Goal: Transaction & Acquisition: Purchase product/service

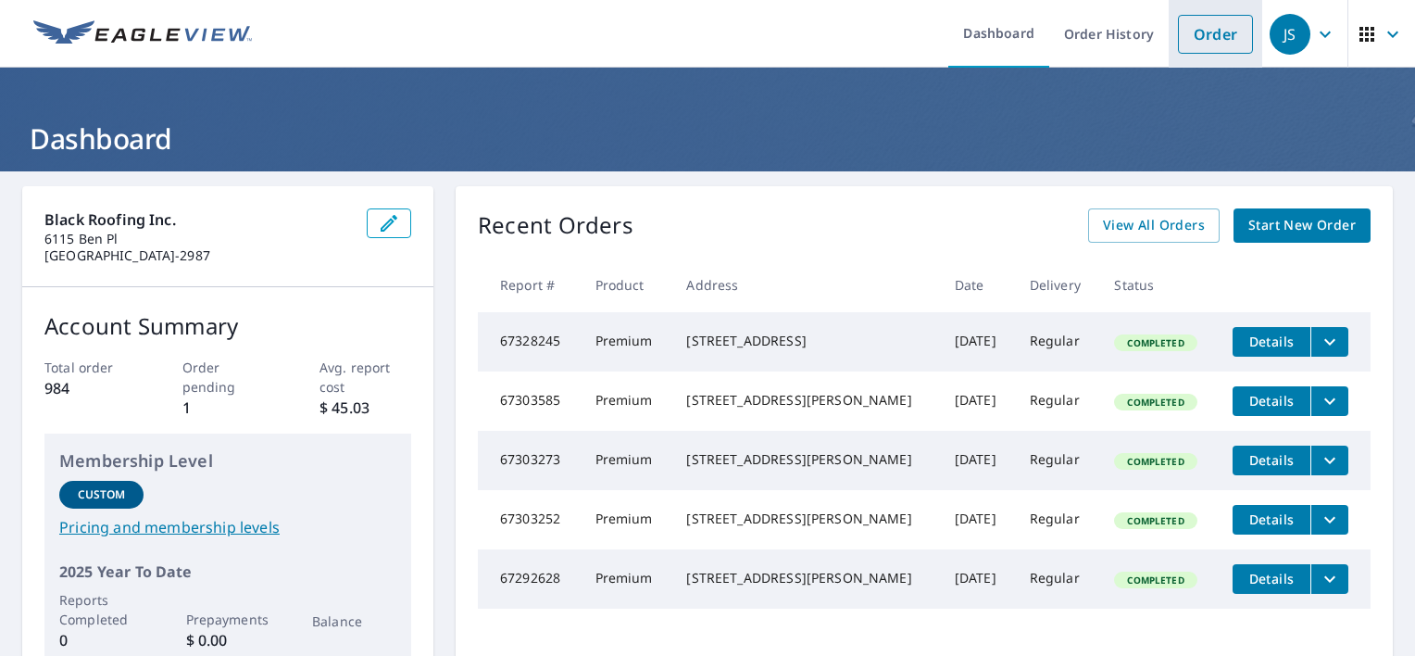
click at [1205, 48] on link "Order" at bounding box center [1215, 34] width 75 height 39
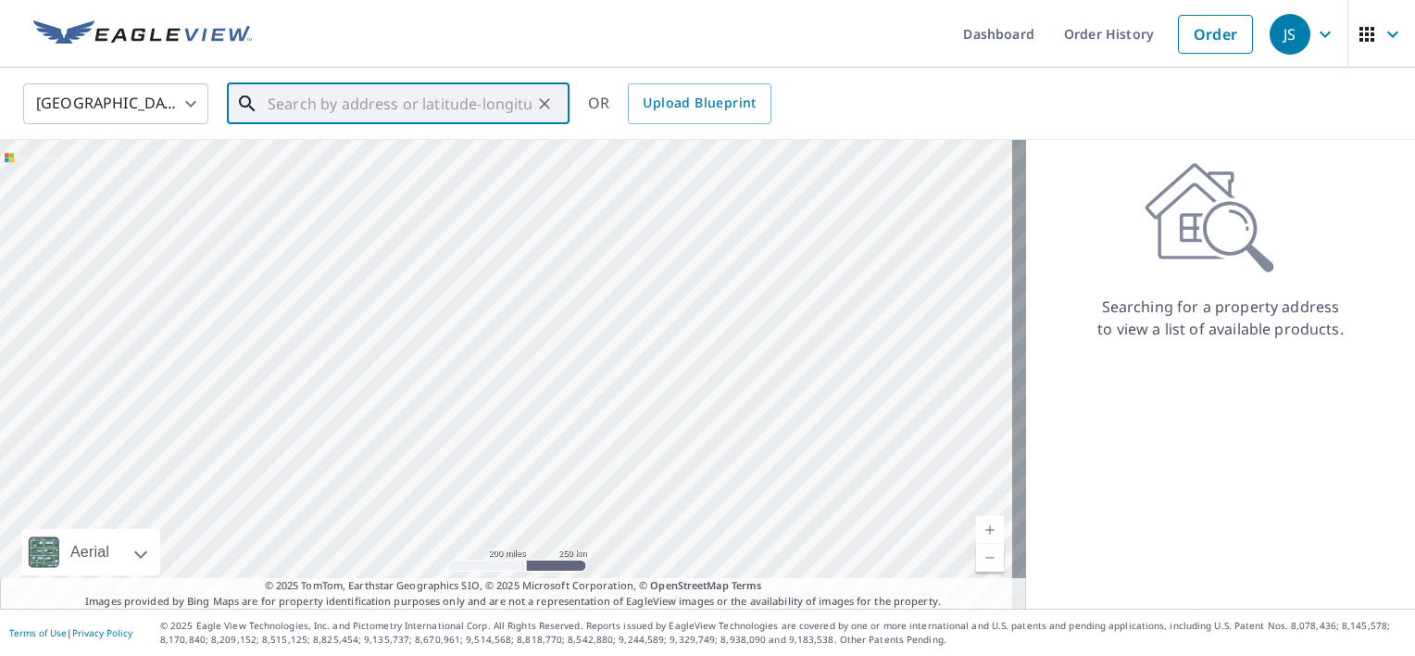
click at [433, 100] on input "text" at bounding box center [400, 104] width 264 height 52
paste input "[STREET_ADDRESS]"
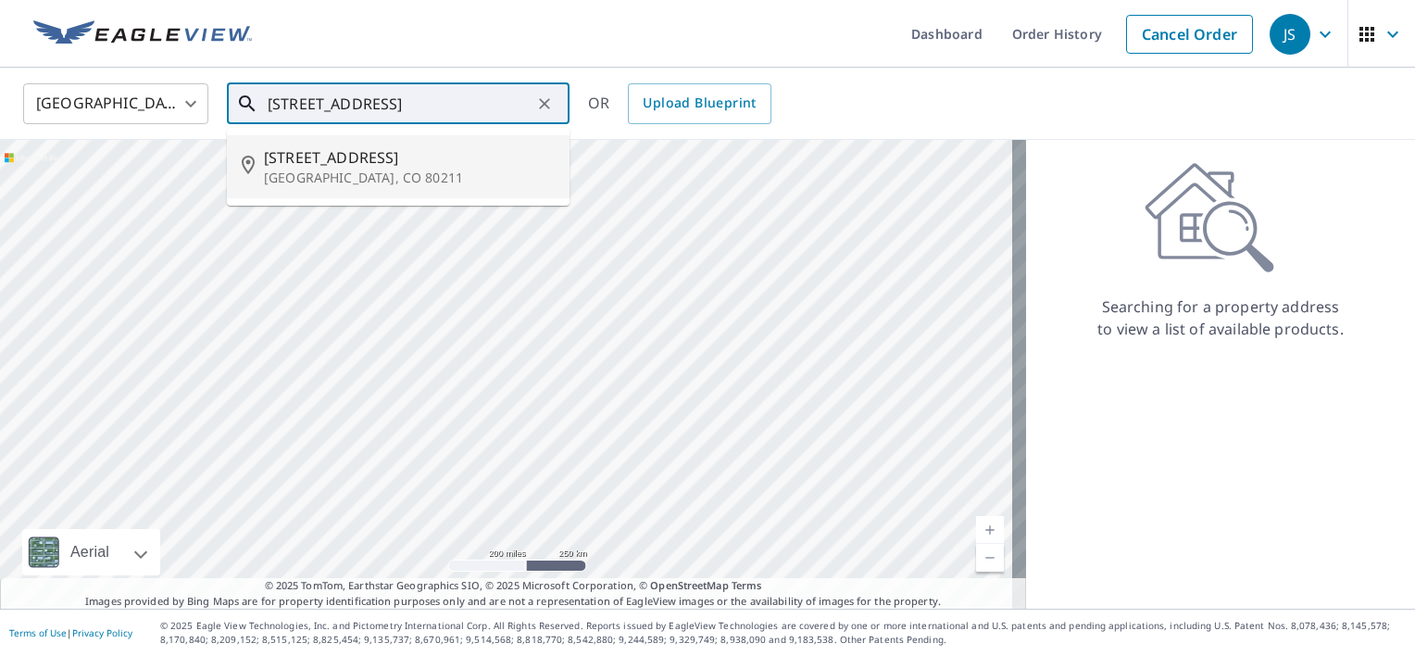
click at [433, 167] on span "[STREET_ADDRESS]" at bounding box center [409, 157] width 291 height 22
type input "[STREET_ADDRESS]"
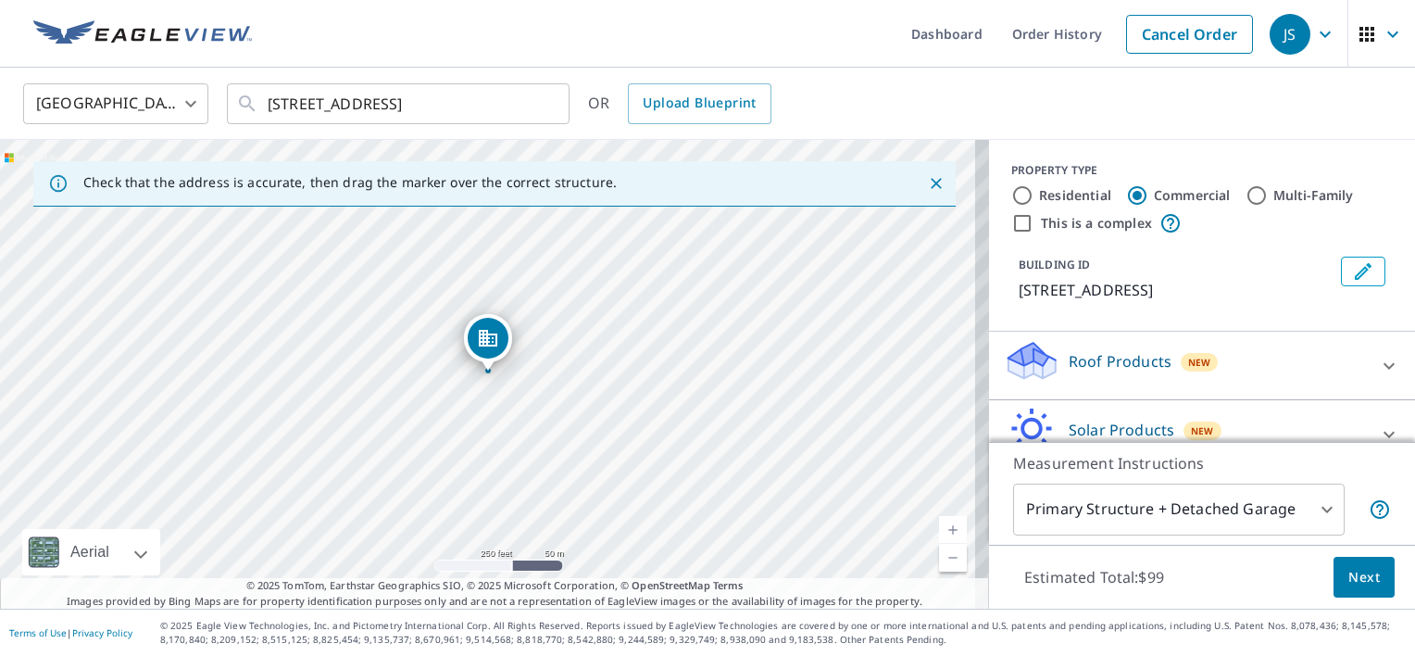
click at [941, 534] on link "Current Level 17, Zoom In" at bounding box center [953, 530] width 28 height 28
click at [941, 534] on link "Current Level 18, Zoom In" at bounding box center [953, 530] width 28 height 28
click at [941, 534] on link "Current Level 19, Zoom In" at bounding box center [953, 530] width 28 height 28
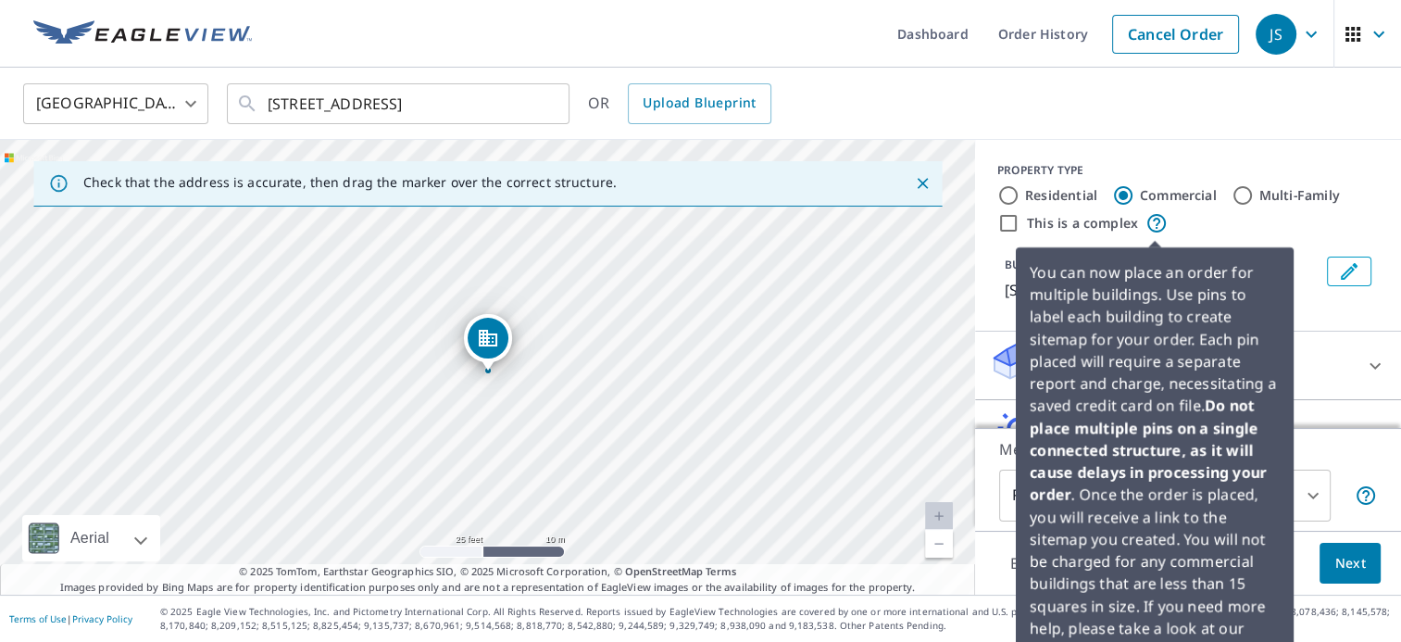
click at [1156, 220] on icon at bounding box center [1157, 223] width 22 height 22
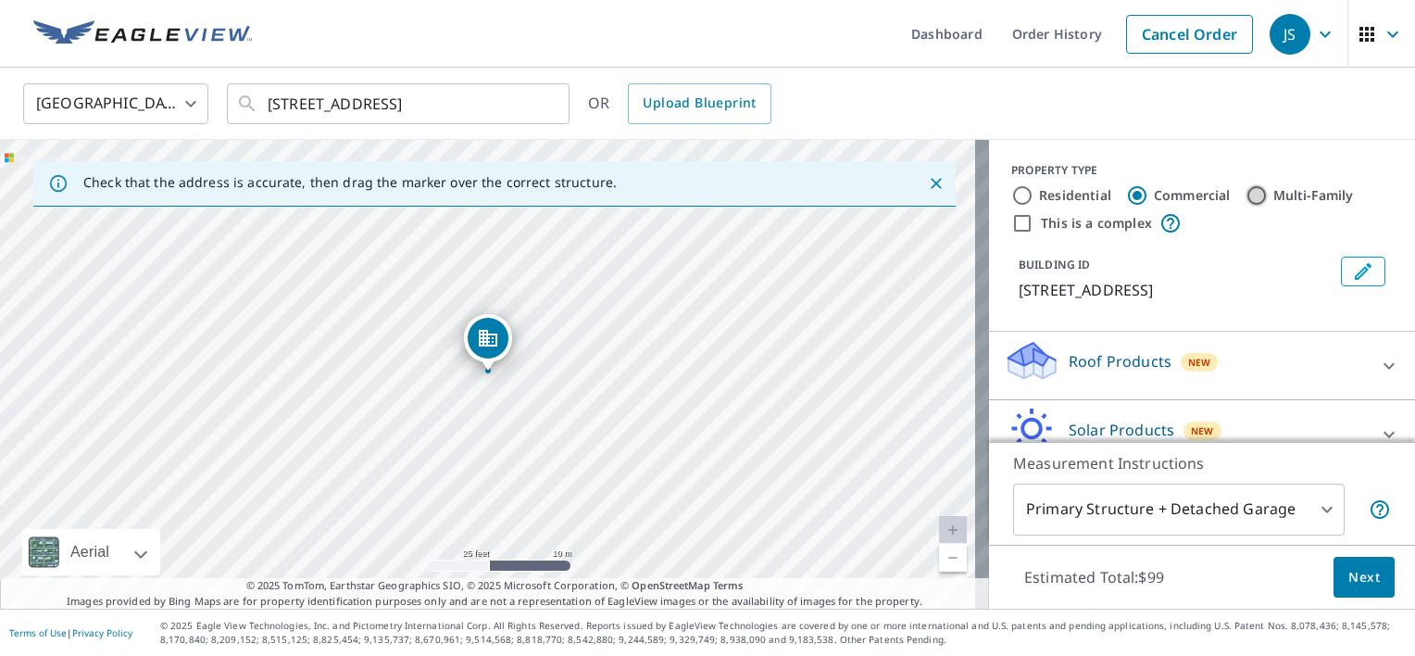
click at [1246, 197] on input "Multi-Family" at bounding box center [1257, 195] width 22 height 22
radio input "true"
type input "2"
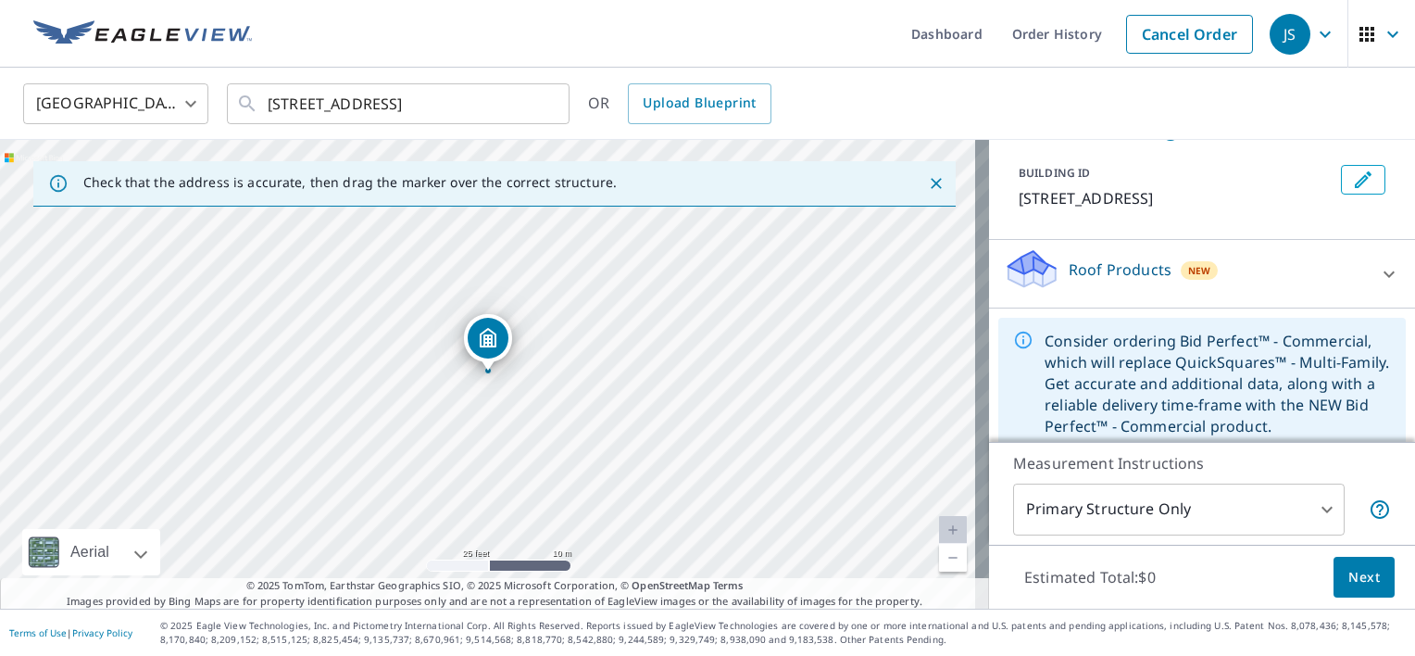
scroll to position [107, 0]
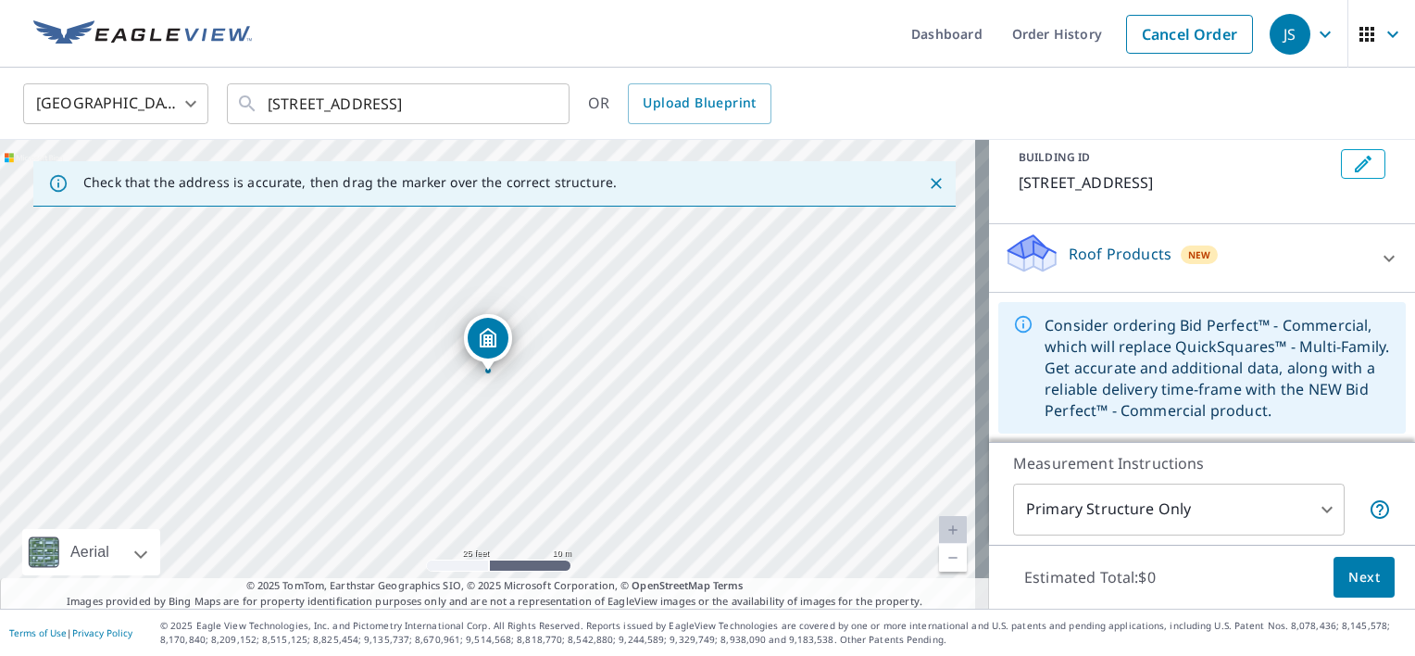
click at [1181, 257] on div "New" at bounding box center [1200, 254] width 38 height 22
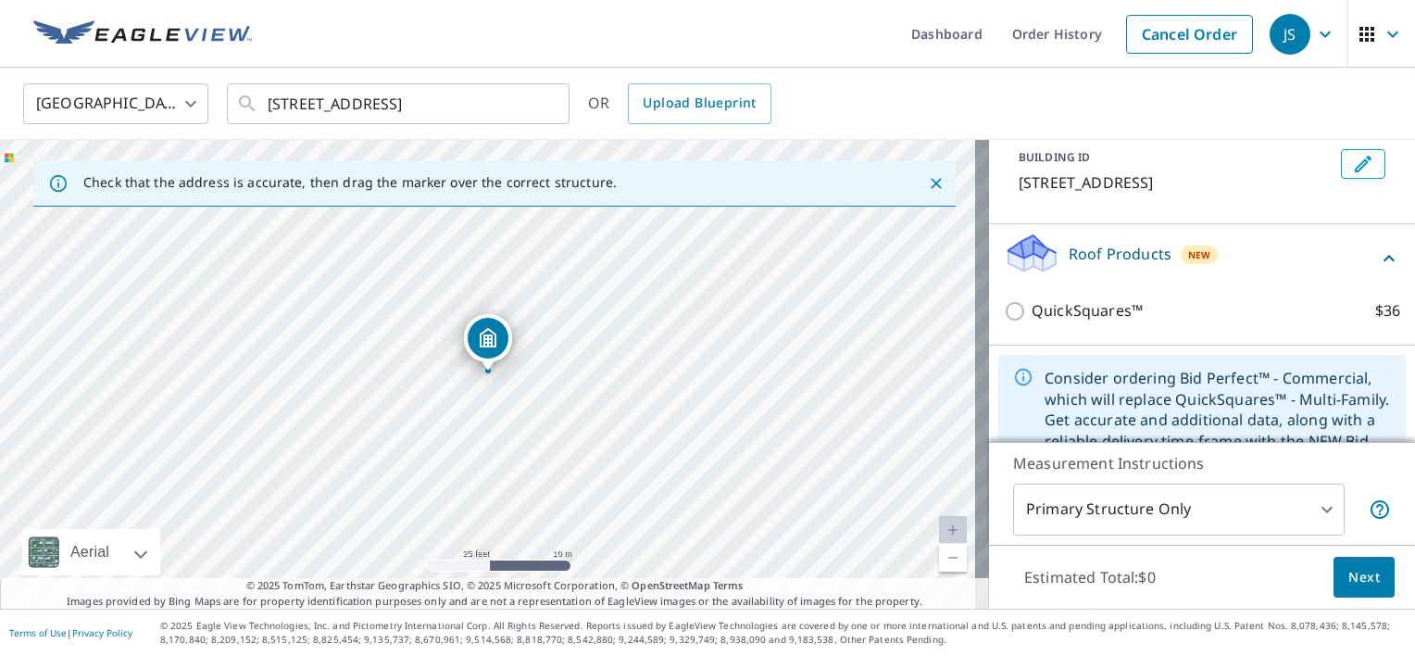
scroll to position [0, 0]
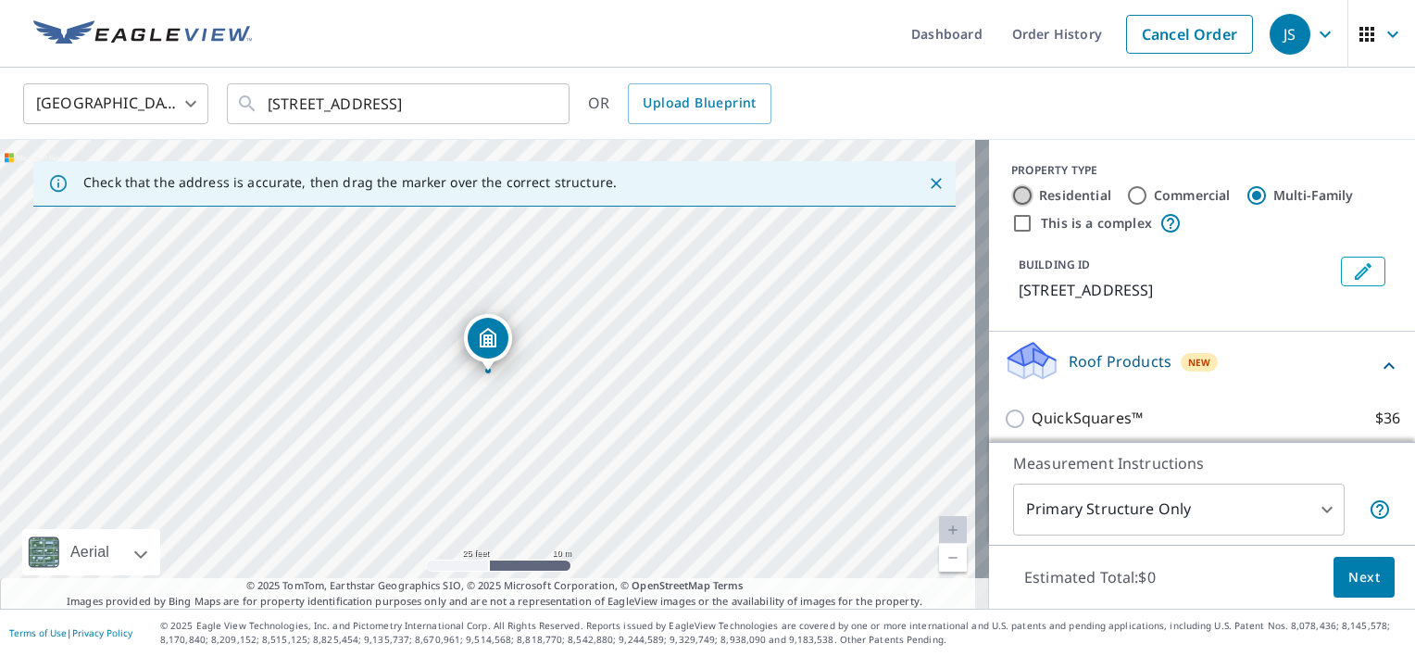
click at [1011, 198] on input "Residential" at bounding box center [1022, 195] width 22 height 22
radio input "true"
type input "1"
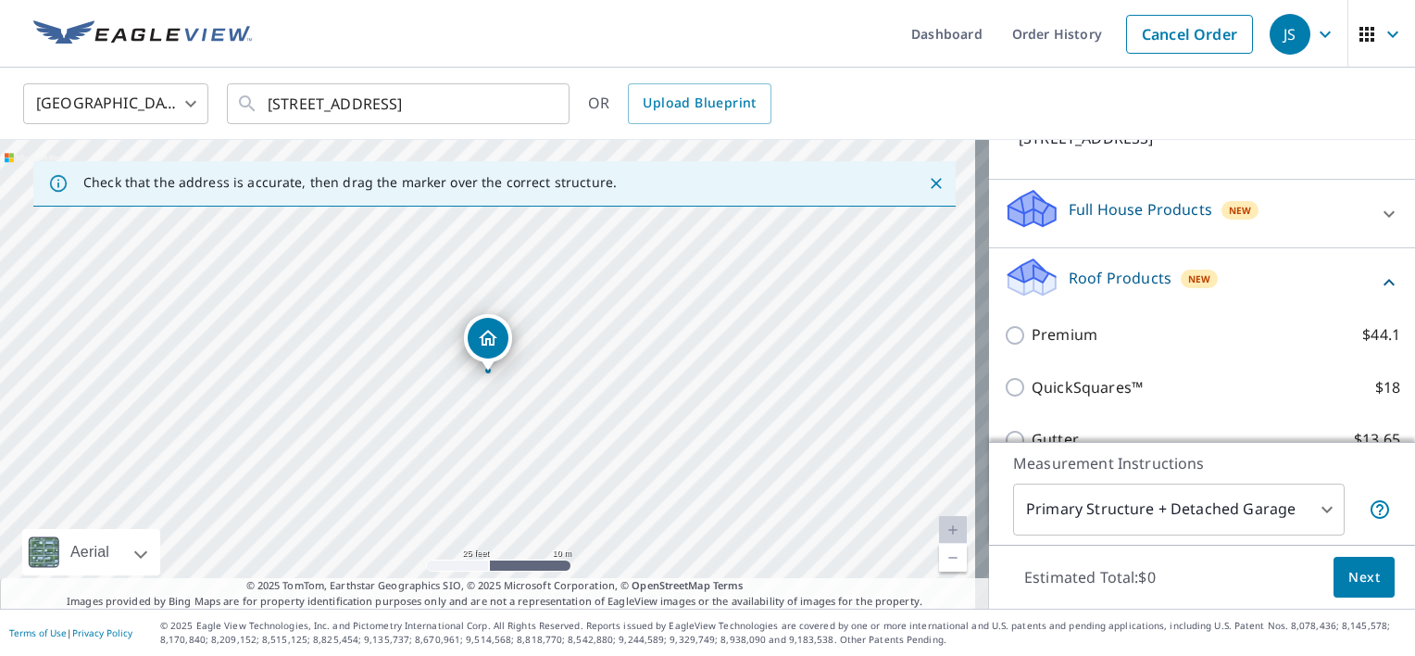
scroll to position [153, 0]
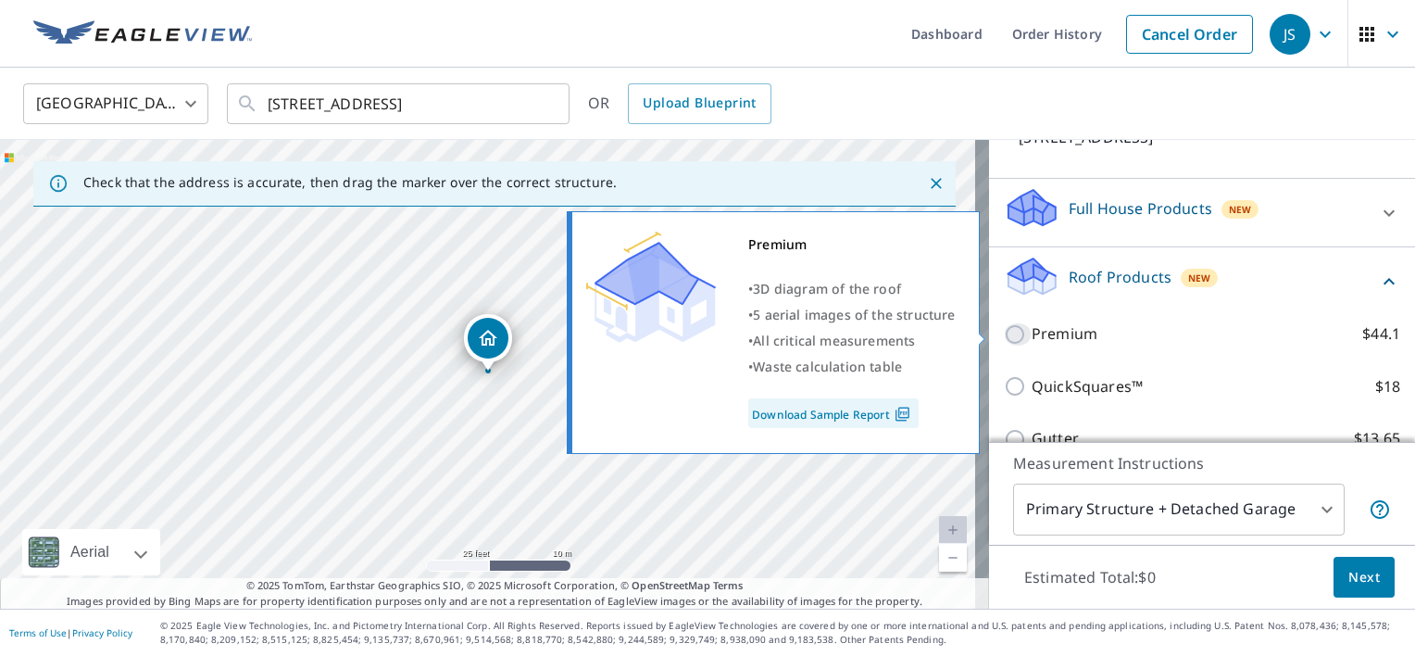
click at [1004, 328] on input "Premium $44.1" at bounding box center [1018, 334] width 28 height 22
checkbox input "true"
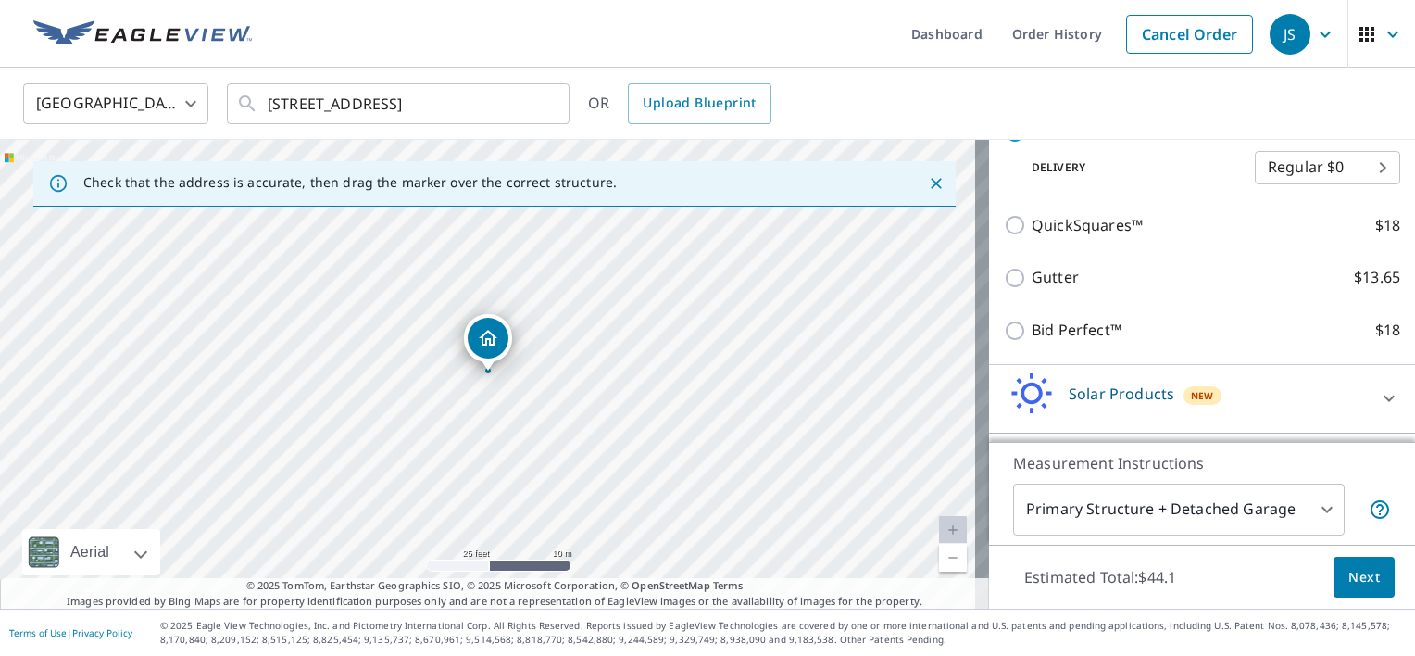
scroll to position [432, 0]
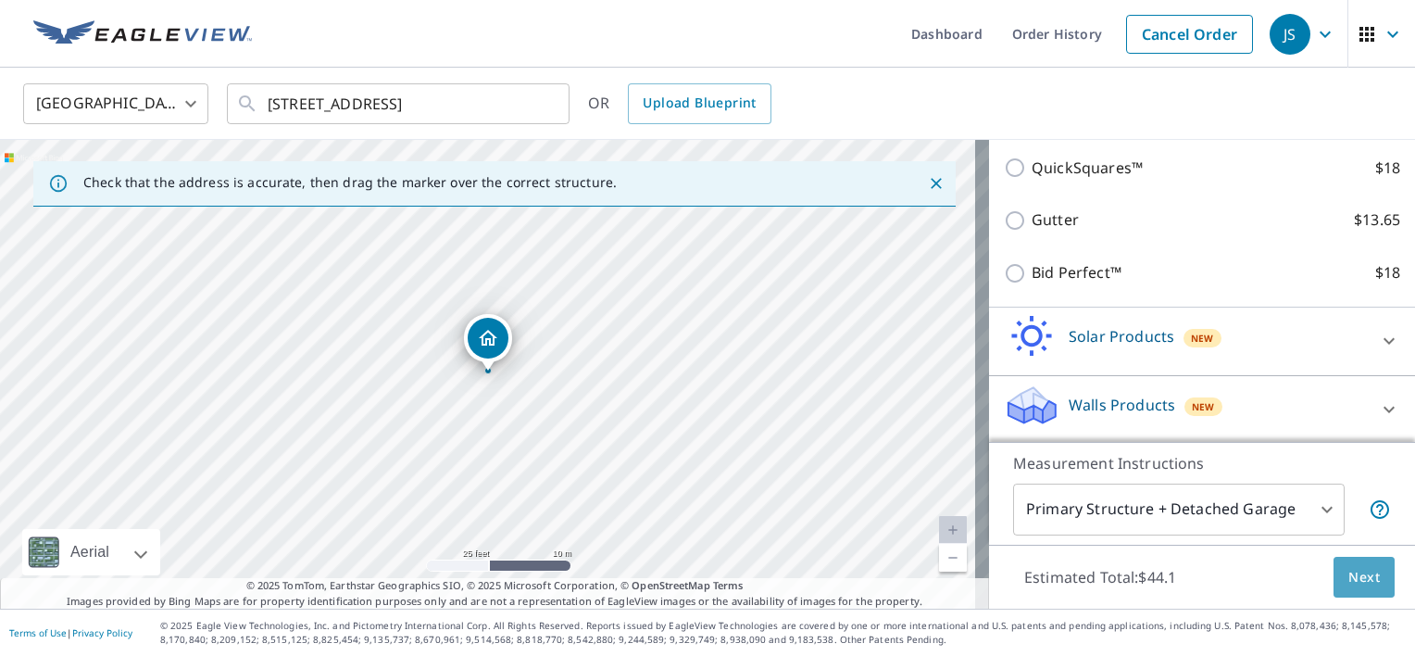
click at [1357, 583] on span "Next" at bounding box center [1364, 577] width 31 height 23
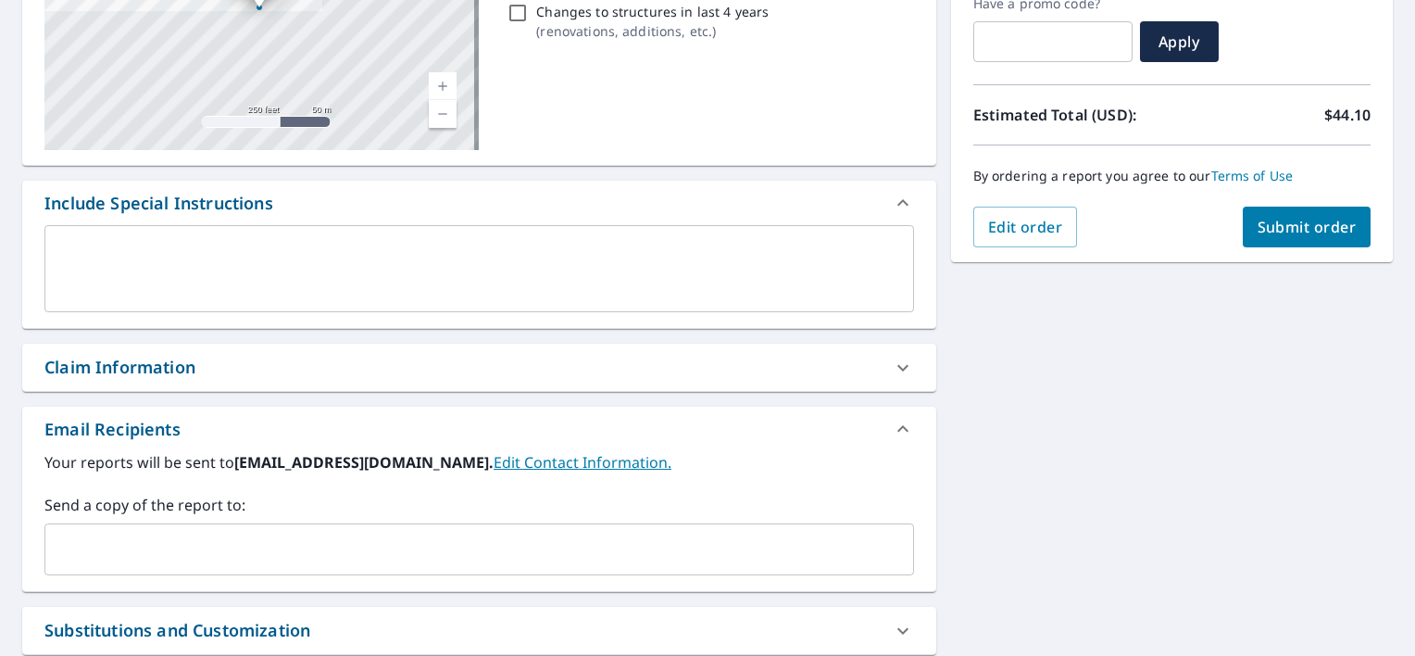
scroll to position [377, 0]
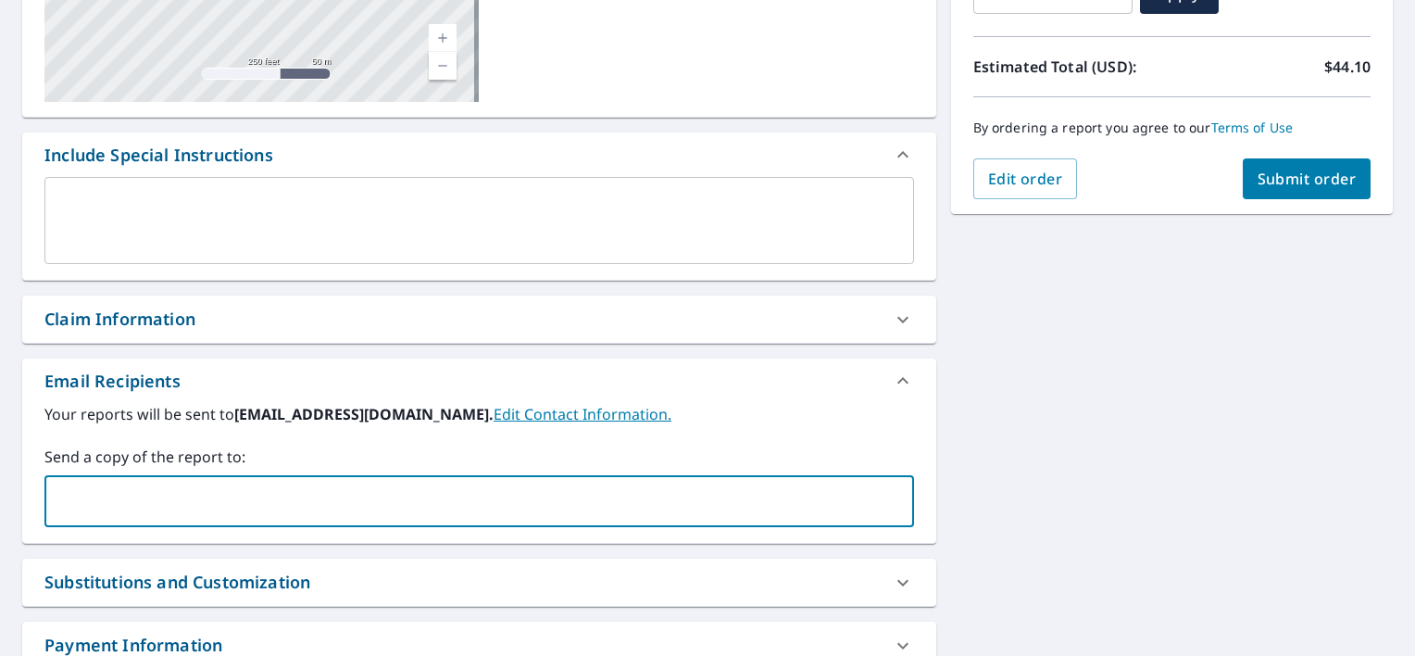
click at [199, 497] on input "text" at bounding box center [465, 500] width 825 height 35
type input "[EMAIL_ADDRESS][DOMAIN_NAME]"
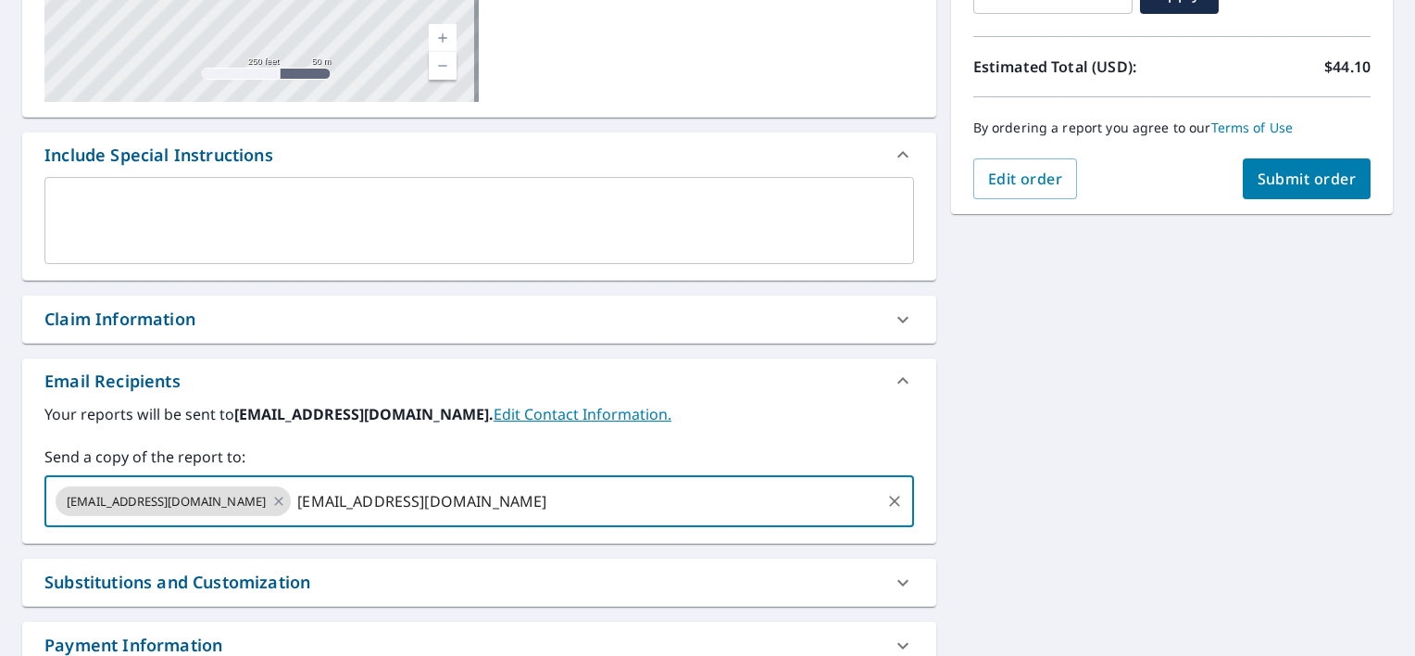
type input "[EMAIL_ADDRESS][DOMAIN_NAME]"
click at [1301, 182] on span "Submit order" at bounding box center [1307, 179] width 99 height 20
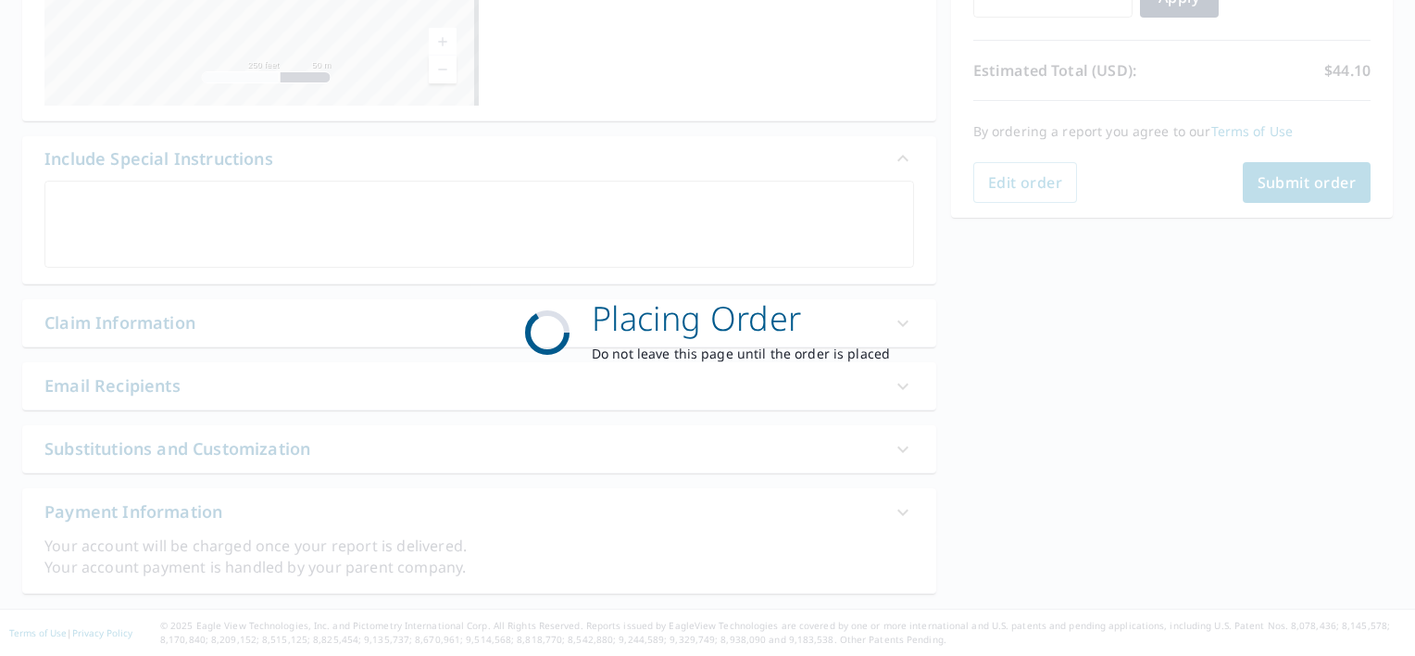
scroll to position [371, 0]
